Goal: Task Accomplishment & Management: Use online tool/utility

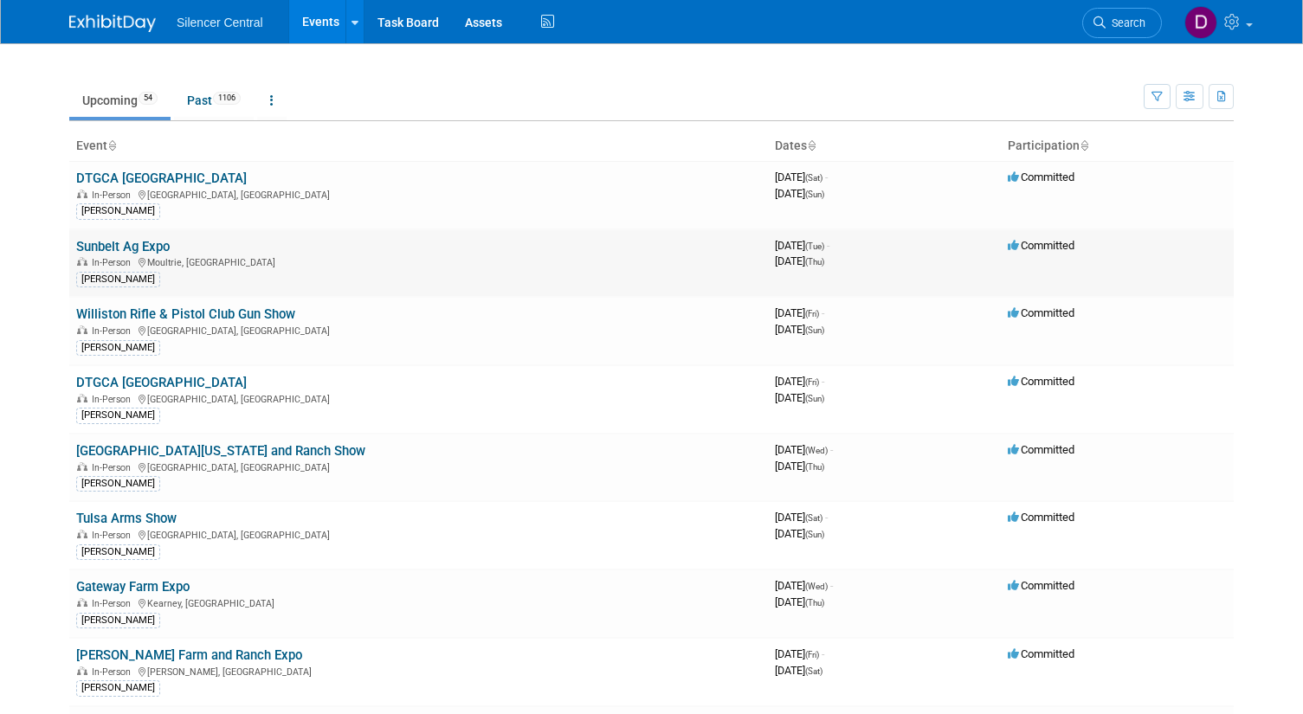
click at [157, 246] on link "Sunbelt Ag Expo" at bounding box center [122, 247] width 93 height 16
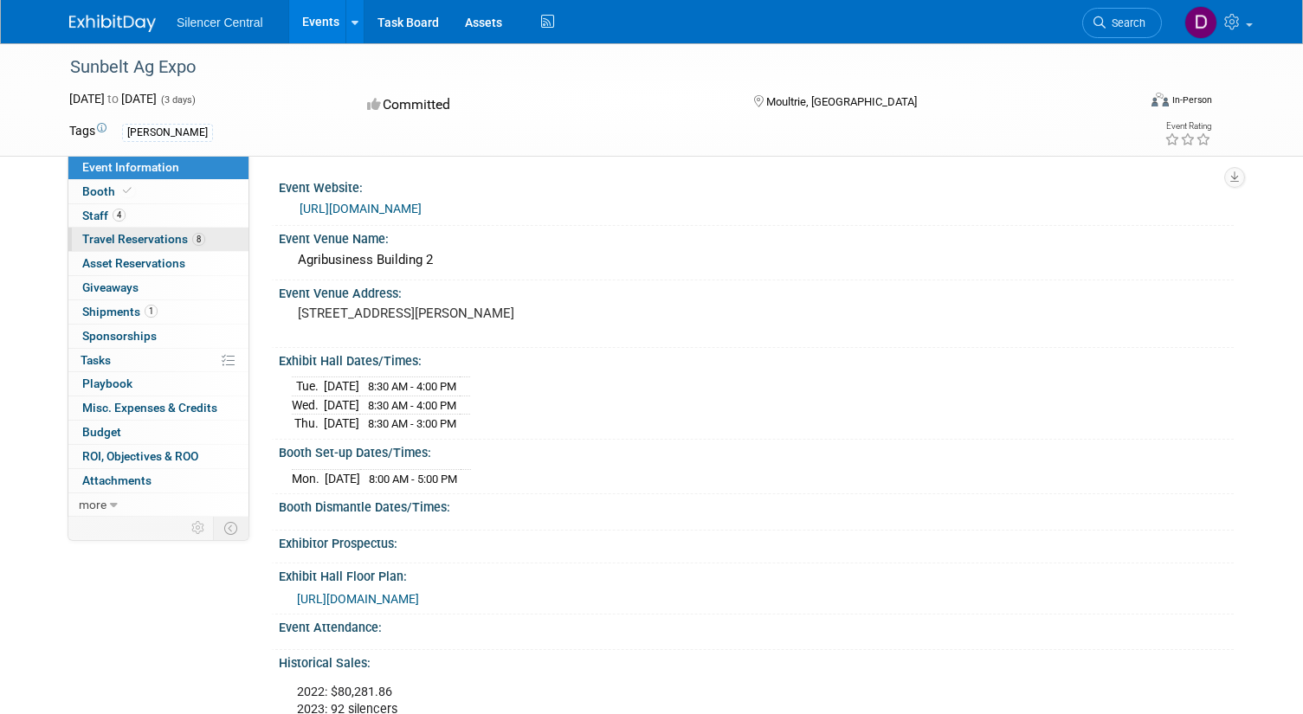
click at [164, 240] on span "Travel Reservations 8" at bounding box center [143, 239] width 123 height 14
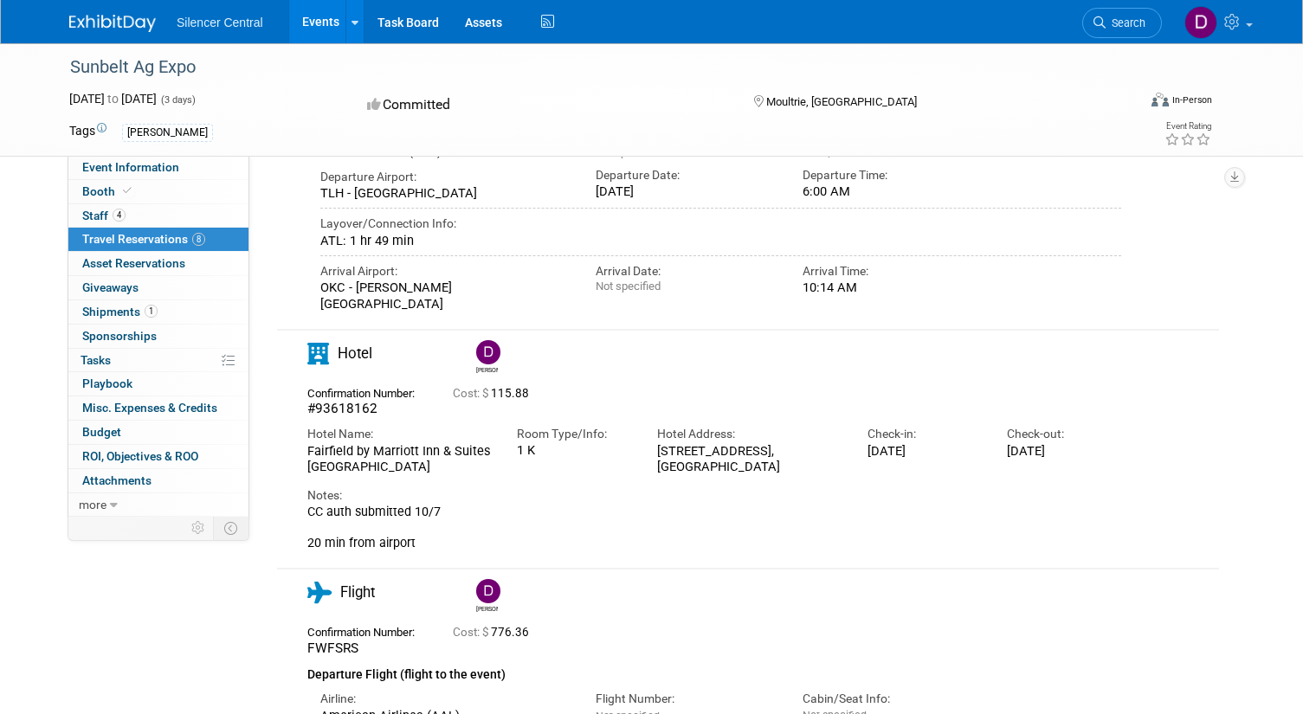
scroll to position [2077, 0]
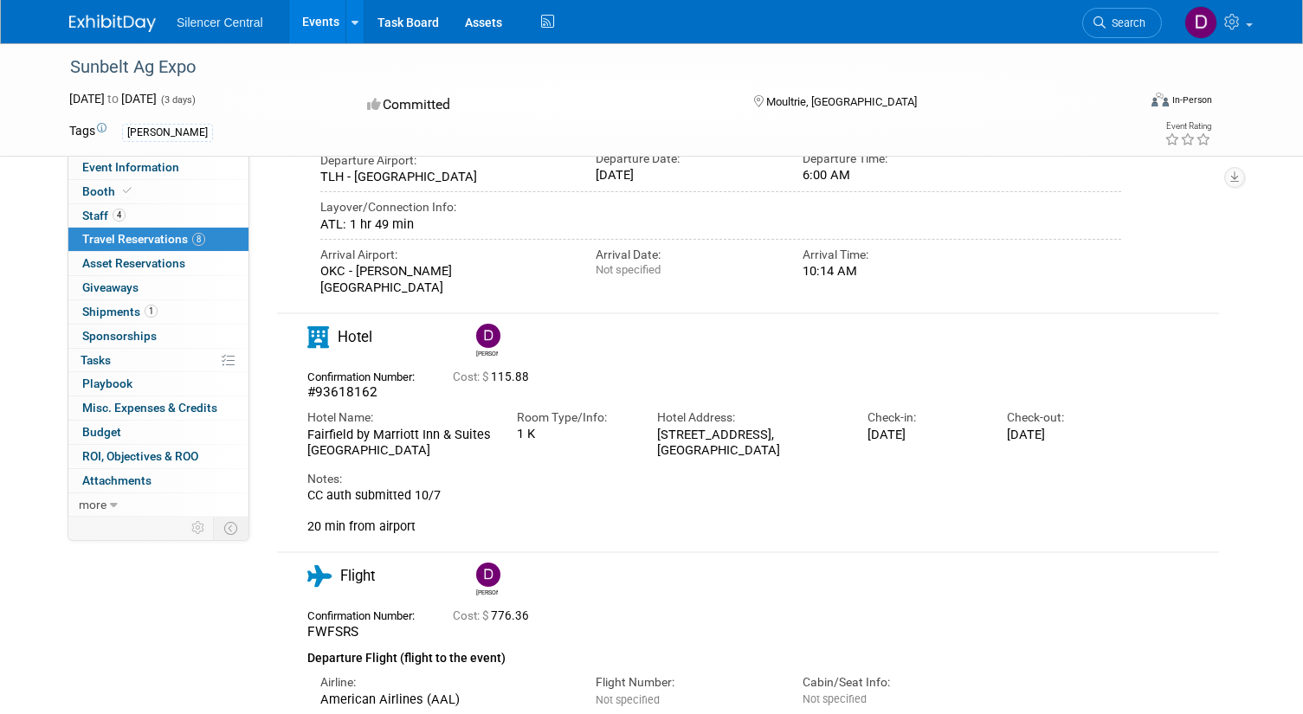
click at [375, 427] on div "Fairfield by Marriott Inn & Suites [GEOGRAPHIC_DATA]" at bounding box center [399, 443] width 184 height 32
drag, startPoint x: 660, startPoint y: 328, endPoint x: 799, endPoint y: 334, distance: 139.5
click at [799, 427] on div "[STREET_ADDRESS]" at bounding box center [749, 443] width 184 height 32
copy div "[STREET_ADDRESS]"
